Goal: Task Accomplishment & Management: Complete application form

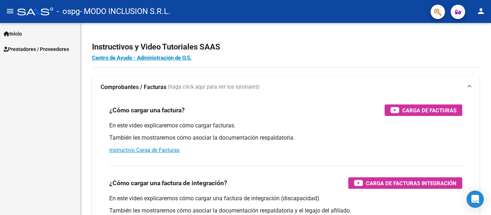
click at [45, 48] on span "Prestadores / Proveedores" at bounding box center [36, 49] width 65 height 8
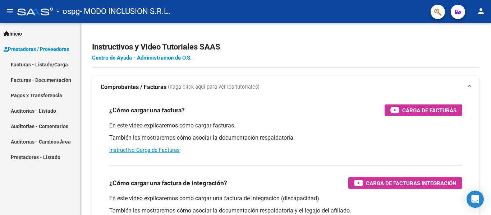
click at [48, 65] on link "Facturas - Listado/Carga" at bounding box center [40, 64] width 80 height 15
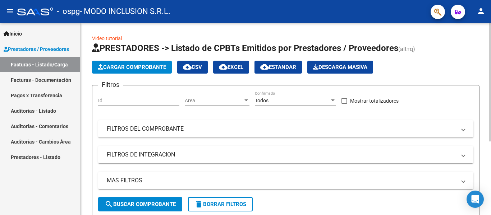
click at [488, 203] on div "Video tutorial PRESTADORES -> Listado de CPBTs Emitidos por Prestadores / Prove…" at bounding box center [285, 176] width 410 height 306
click at [488, 185] on div "Video tutorial PRESTADORES -> Listado de CPBTs Emitidos por Prestadores / Prove…" at bounding box center [285, 176] width 410 height 306
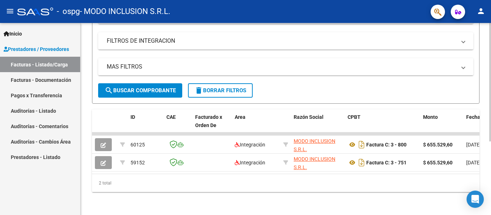
click at [490, 190] on div at bounding box center [490, 119] width 2 height 192
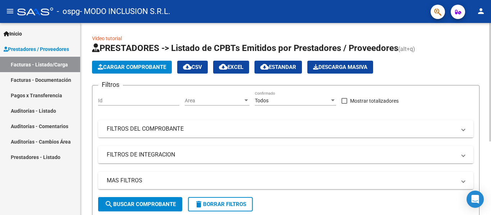
click at [490, 45] on div at bounding box center [490, 119] width 2 height 192
click at [161, 65] on span "Cargar Comprobante" at bounding box center [132, 67] width 68 height 6
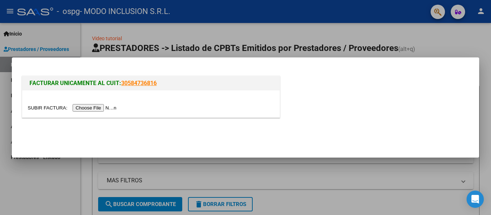
click at [113, 105] on input "file" at bounding box center [73, 108] width 91 height 8
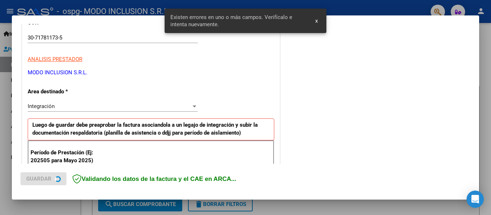
scroll to position [167, 0]
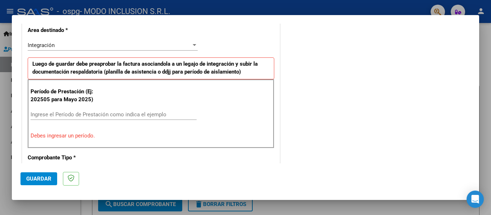
click at [96, 112] on input "Ingrese el Período de Prestación como indica el ejemplo" at bounding box center [114, 114] width 166 height 6
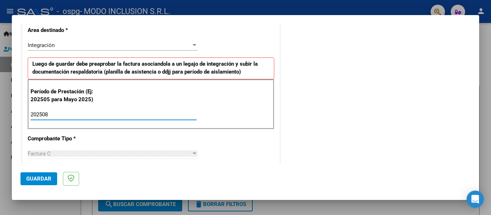
type input "202508"
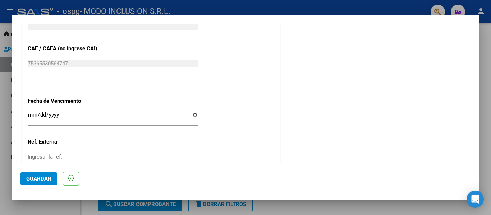
scroll to position [454, 0]
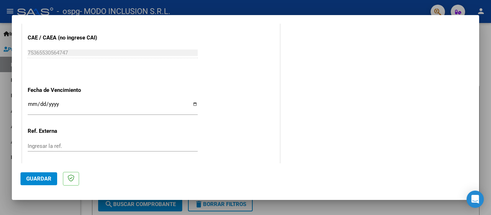
click at [32, 102] on input "Ingresar la fecha" at bounding box center [113, 106] width 170 height 11
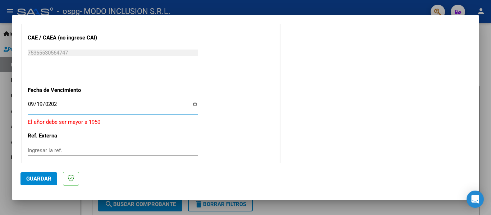
type input "[DATE]"
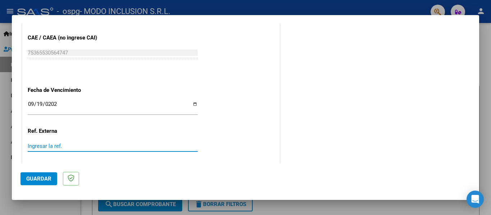
click at [76, 147] on input "Ingresar la ref." at bounding box center [113, 146] width 170 height 6
click at [82, 147] on input "Ingresar la ref." at bounding box center [113, 146] width 170 height 6
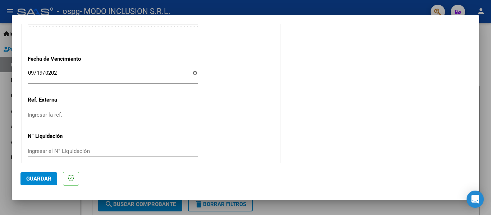
scroll to position [493, 0]
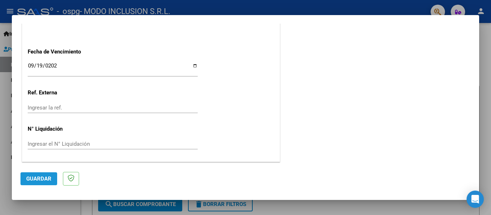
click at [40, 180] on span "Guardar" at bounding box center [38, 179] width 25 height 6
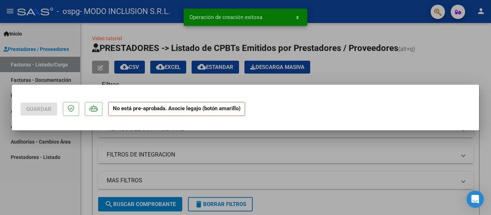
scroll to position [0, 0]
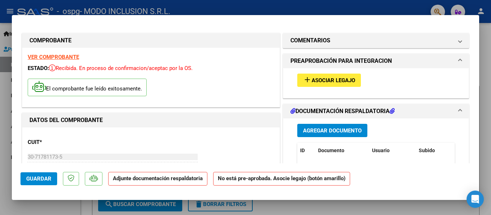
click at [331, 80] on span "Asociar Legajo" at bounding box center [333, 80] width 43 height 6
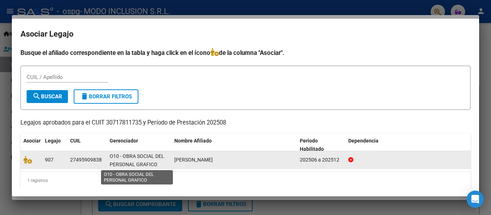
click at [140, 163] on span "O10 - OBRA SOCIAL DEL PERSONAL GRAFICO" at bounding box center [137, 160] width 55 height 14
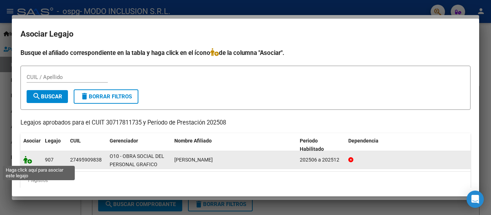
click at [29, 161] on icon at bounding box center [27, 160] width 9 height 8
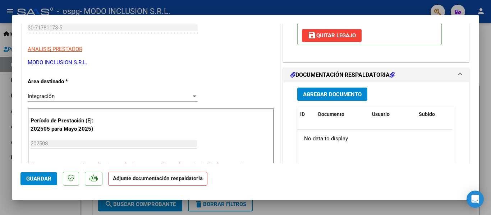
scroll to position [144, 0]
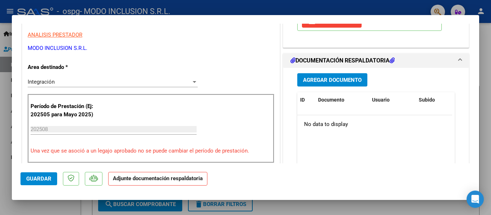
click at [327, 78] on span "Agregar Documento" at bounding box center [332, 80] width 59 height 6
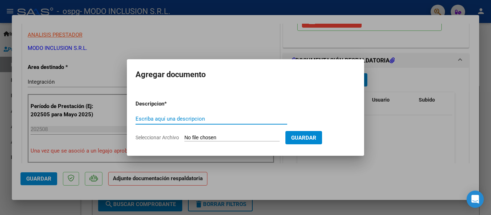
click at [190, 116] on input "Escriba aquí una descripcion" at bounding box center [211, 119] width 152 height 6
type input "PLANILLA DE ASISTENCIA"
click at [258, 135] on input "Seleccionar Archivo" at bounding box center [231, 138] width 95 height 7
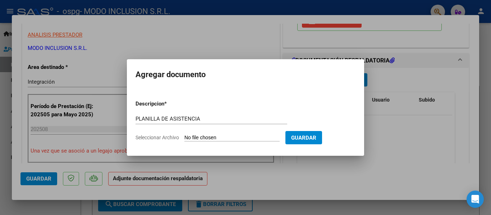
type input "C:\fakepath\ANEXO- PLANILLAS ASISTENCIA FIRMADA 2025.pdf"
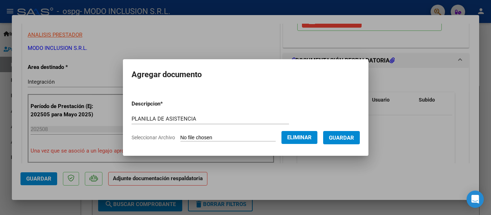
click at [348, 136] on span "Guardar" at bounding box center [341, 138] width 25 height 6
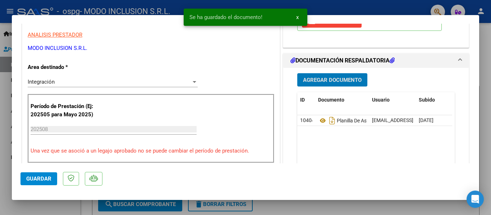
click at [331, 82] on span "Agregar Documento" at bounding box center [332, 80] width 59 height 6
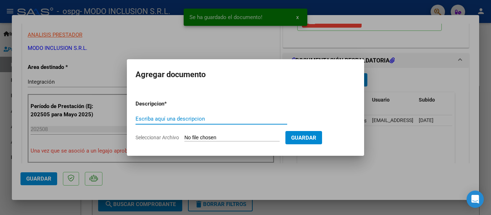
click at [240, 135] on input "Seleccionar Archivo" at bounding box center [231, 138] width 95 height 7
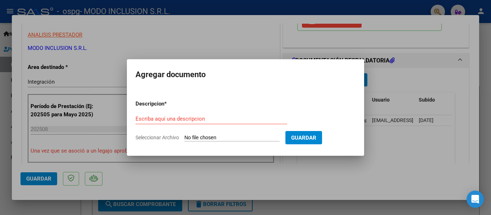
type input "C:\fakepath\AUTORIZACIONES 2025.odt1.odt"
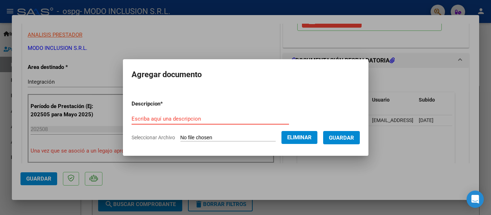
click at [229, 117] on input "Escriba aquí una descripcion" at bounding box center [210, 119] width 157 height 6
type input "AUTORIZACION 2025"
click at [342, 139] on span "Guardar" at bounding box center [341, 138] width 25 height 6
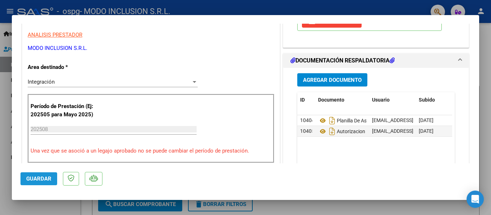
click at [32, 182] on span "Guardar" at bounding box center [38, 179] width 25 height 6
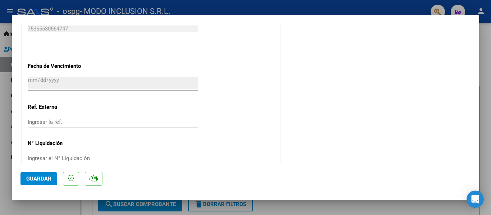
scroll to position [503, 0]
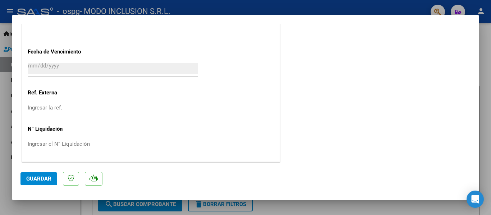
click at [46, 178] on span "Guardar" at bounding box center [38, 179] width 25 height 6
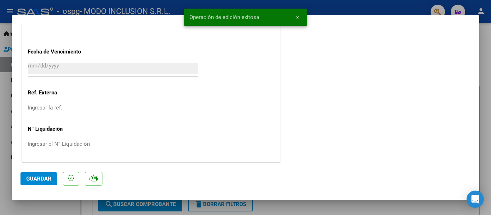
click at [484, 57] on div at bounding box center [245, 107] width 491 height 215
type input "$ 0,00"
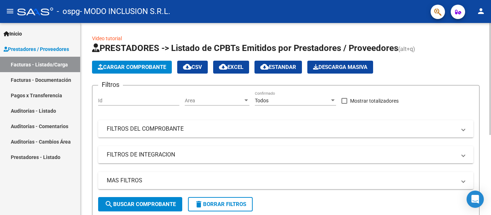
scroll to position [138, 0]
click at [490, 179] on div at bounding box center [490, 119] width 2 height 192
